Goal: Find contact information: Find contact information

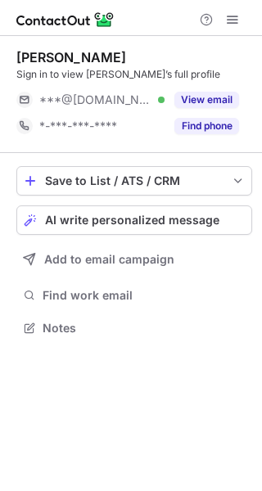
scroll to position [316, 262]
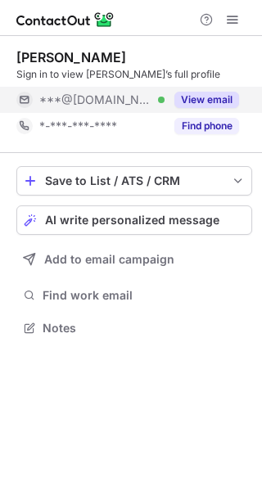
click at [224, 99] on button "View email" at bounding box center [206, 100] width 65 height 16
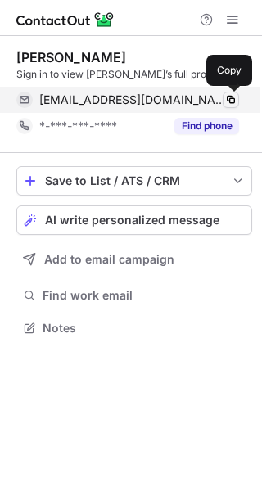
click at [228, 95] on span at bounding box center [230, 99] width 13 height 13
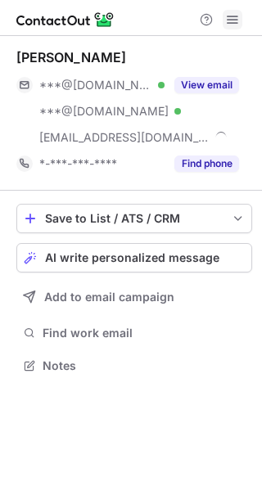
scroll to position [354, 262]
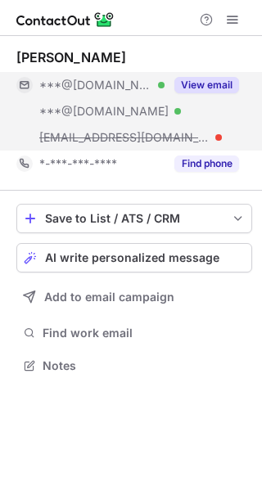
click at [201, 86] on button "View email" at bounding box center [206, 85] width 65 height 16
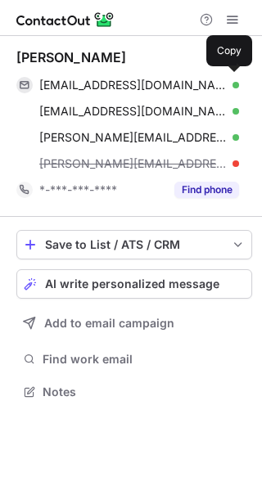
scroll to position [380, 262]
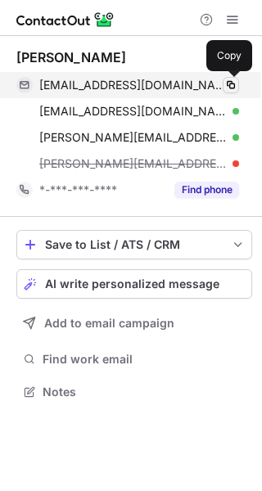
click at [226, 82] on span at bounding box center [230, 85] width 13 height 13
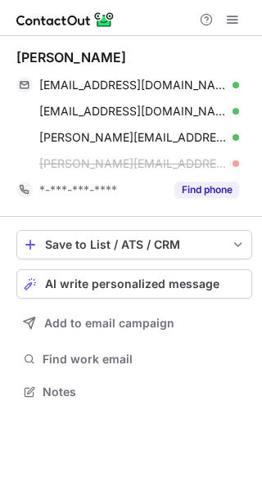
drag, startPoint x: 2, startPoint y: 49, endPoint x: 166, endPoint y: 60, distance: 164.7
click at [166, 60] on div "Mariusz Wysoczanski bxoxoczanski@gmail.com Verified Copy popskiw@yahoo.com Veri…" at bounding box center [131, 226] width 262 height 380
copy div "Mariusz Wysoczanski"
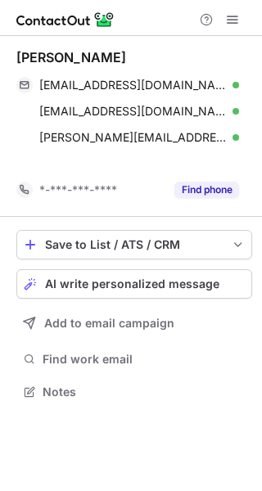
scroll to position [354, 262]
